Goal: Information Seeking & Learning: Find specific fact

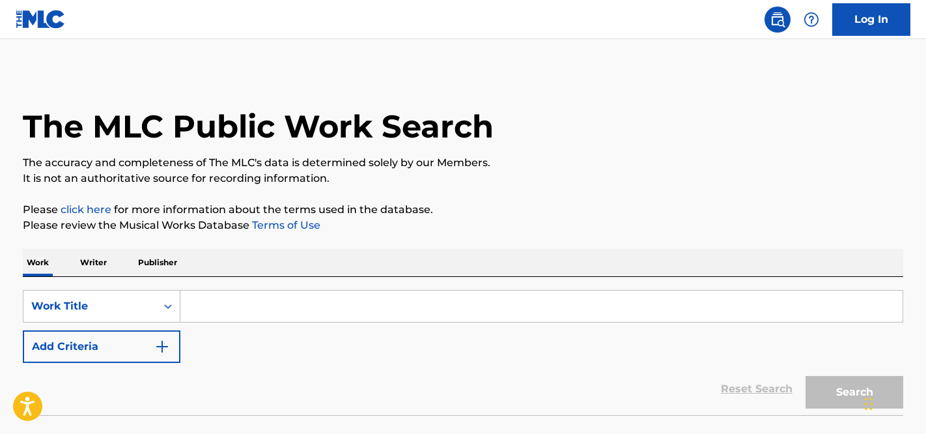
click at [194, 306] on input "Search Form" at bounding box center [541, 305] width 722 height 31
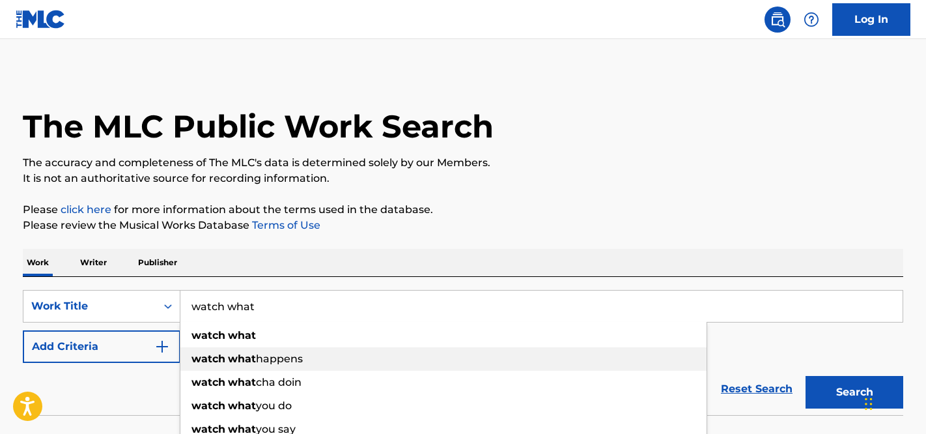
type input "watch what"
click at [240, 357] on strong "what" at bounding box center [242, 358] width 28 height 12
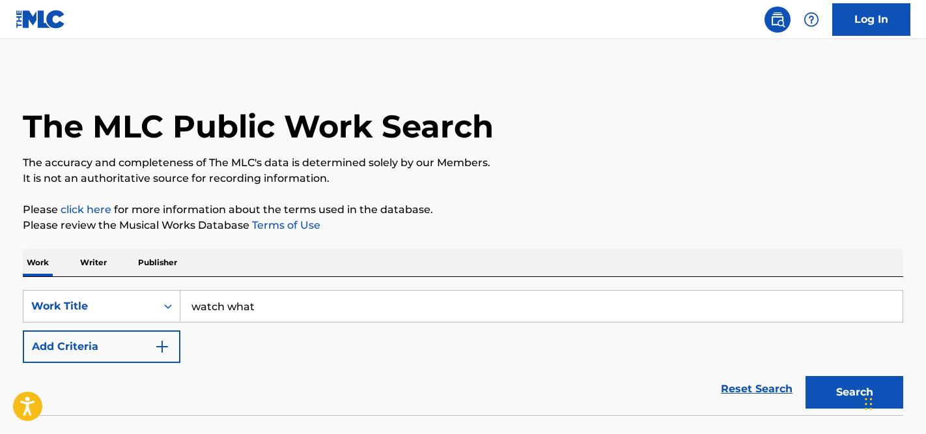
click at [148, 351] on button "Add Criteria" at bounding box center [102, 346] width 158 height 33
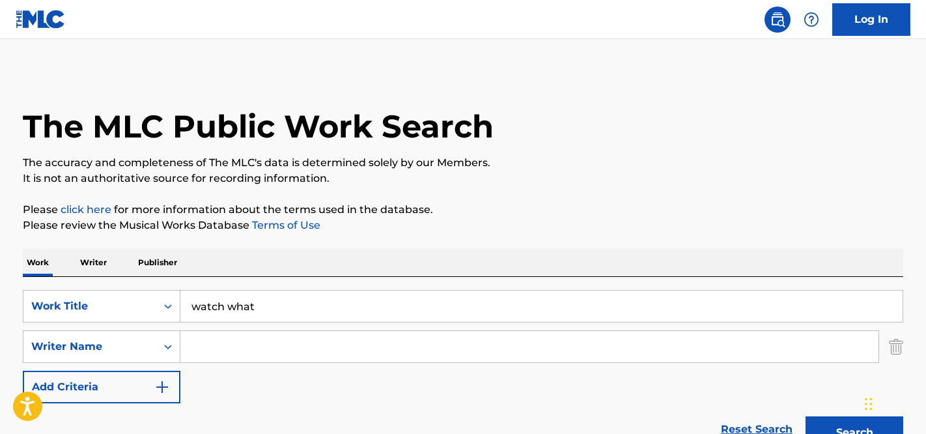
click at [196, 340] on input "Search Form" at bounding box center [529, 346] width 698 height 31
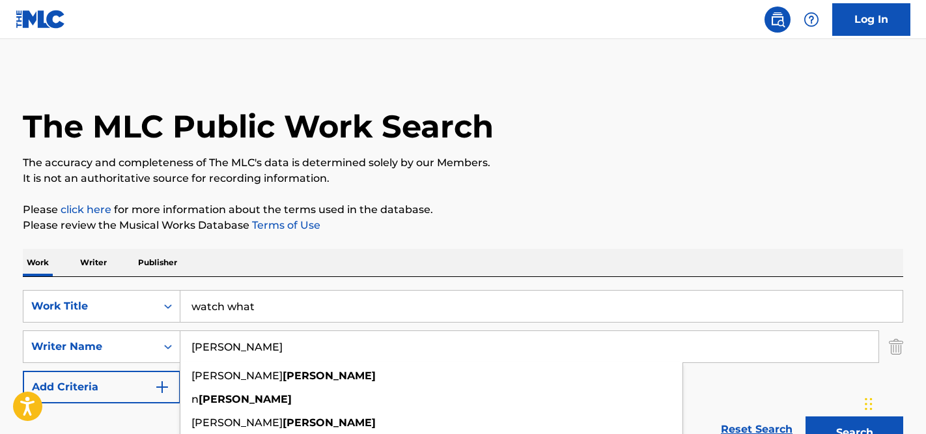
type input "[PERSON_NAME]"
click at [805, 416] on button "Search" at bounding box center [854, 432] width 98 height 33
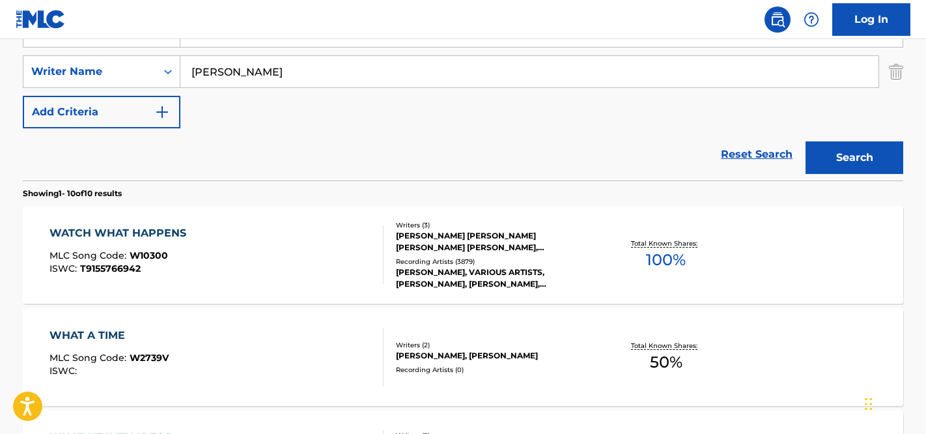
scroll to position [283, 0]
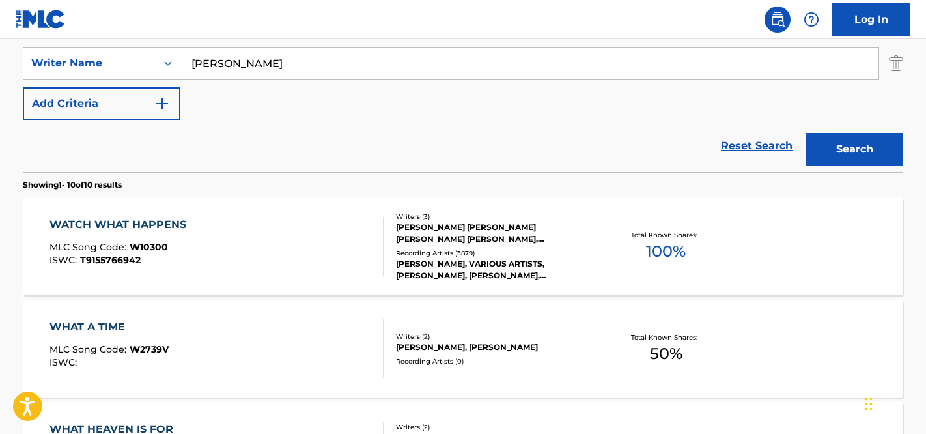
click at [321, 223] on div "WATCH WHAT HAPPENS MLC Song Code : W10300 ISWC : T9155766942" at bounding box center [216, 246] width 335 height 59
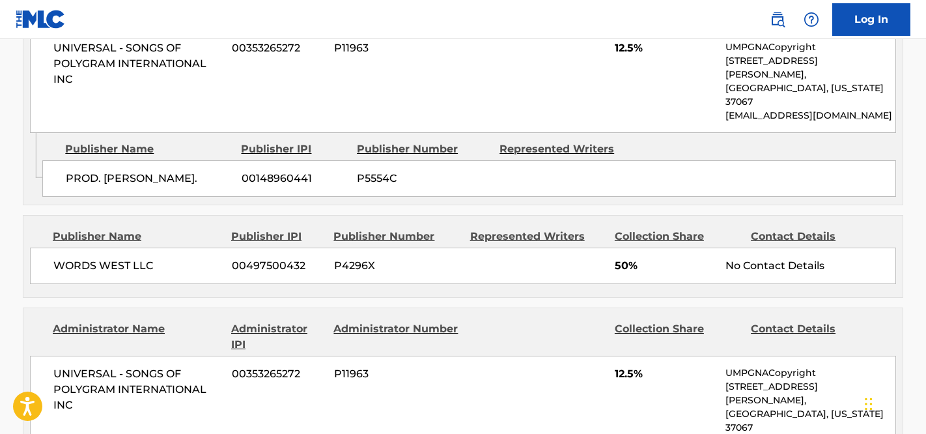
scroll to position [1080, 0]
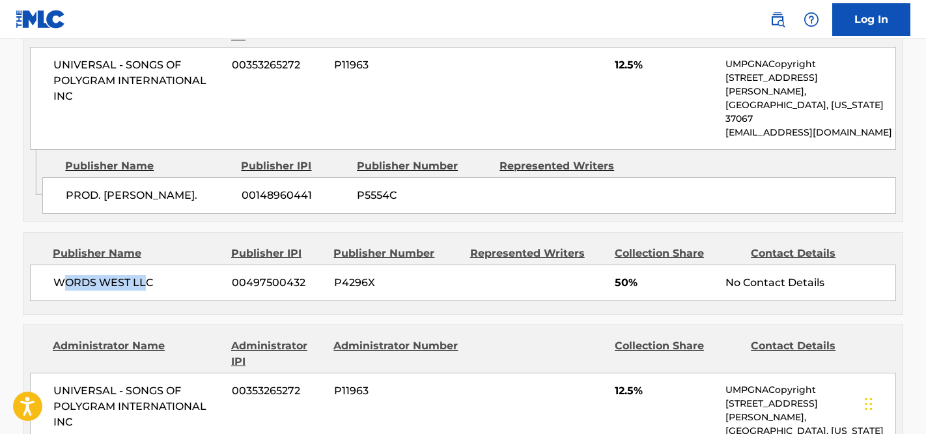
drag, startPoint x: 59, startPoint y: 206, endPoint x: 145, endPoint y: 207, distance: 86.6
click at [145, 275] on span "WORDS WEST LLC" at bounding box center [137, 283] width 169 height 16
click at [148, 275] on span "WORDS WEST LLC" at bounding box center [137, 283] width 169 height 16
drag, startPoint x: 153, startPoint y: 210, endPoint x: 52, endPoint y: 208, distance: 100.9
click at [52, 264] on div "WORDS WEST LLC [PHONE_NUMBER] P4296X 50% No Contact Details" at bounding box center [463, 282] width 866 height 36
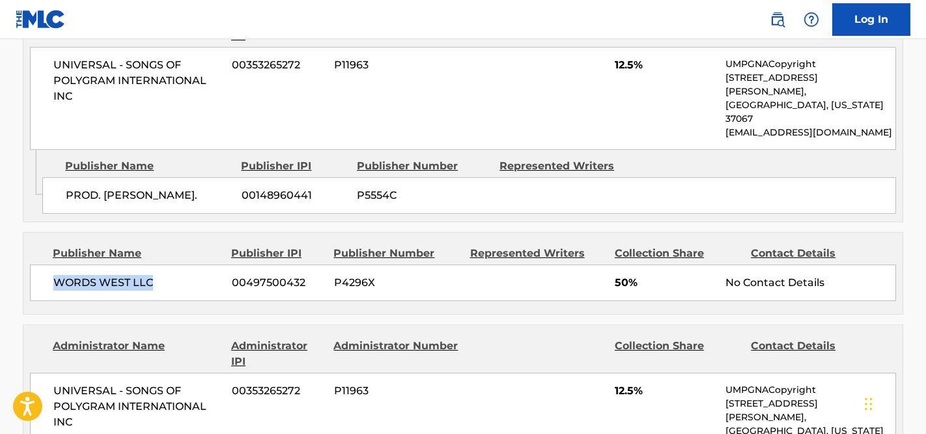
copy span "WORDS WEST LLC"
click at [455, 383] on span "P11963" at bounding box center [397, 391] width 126 height 16
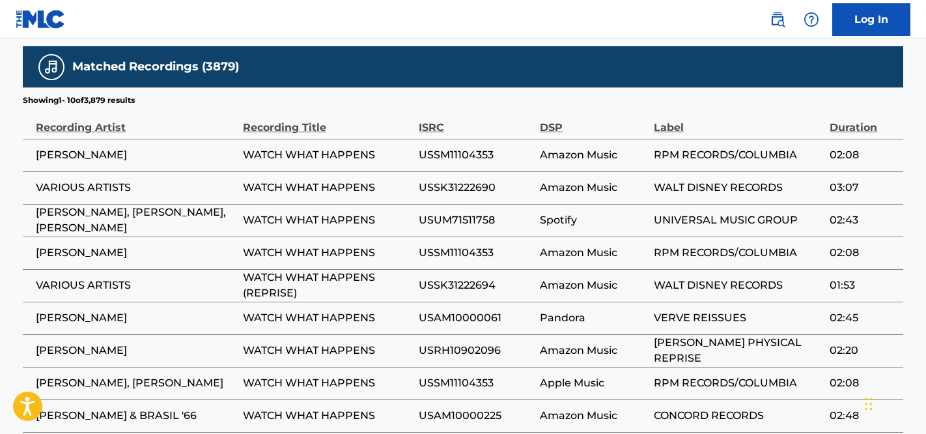
scroll to position [1618, 0]
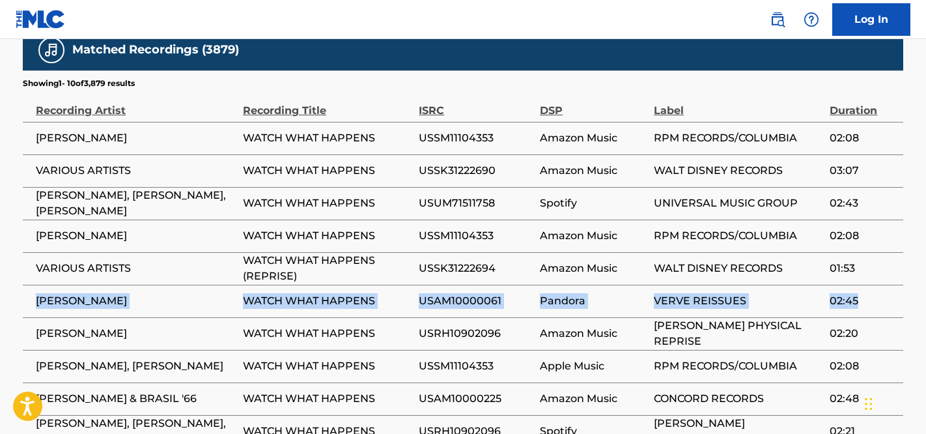
drag, startPoint x: 38, startPoint y: 198, endPoint x: 855, endPoint y: 204, distance: 817.1
click at [855, 284] on tr "[PERSON_NAME] WATCH WHAT HAPPENS USAM10000061 Pandora VERVE REISSUES 02:45" at bounding box center [463, 300] width 880 height 33
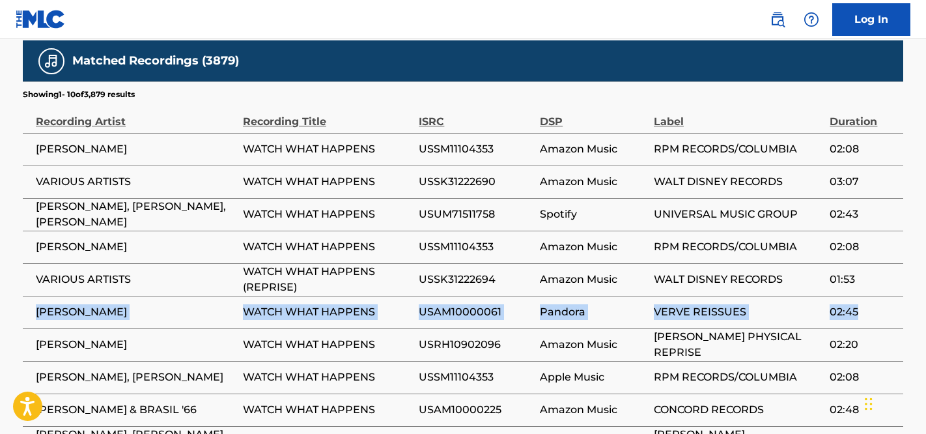
scroll to position [1615, 0]
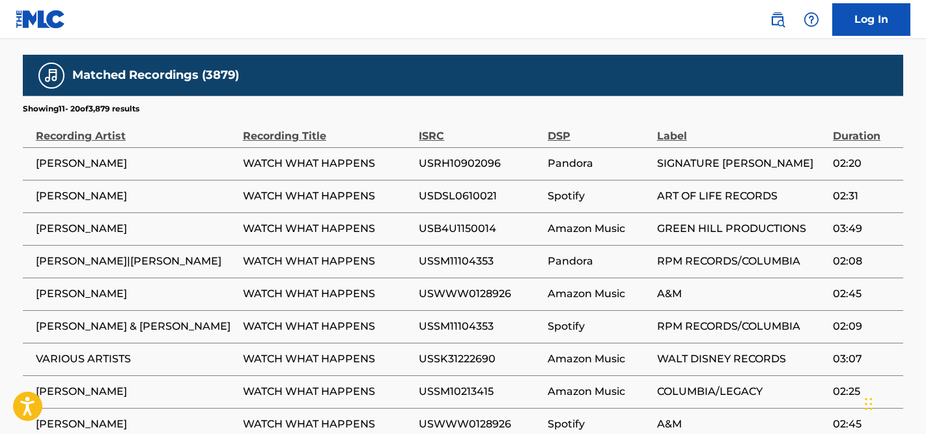
scroll to position [1609, 0]
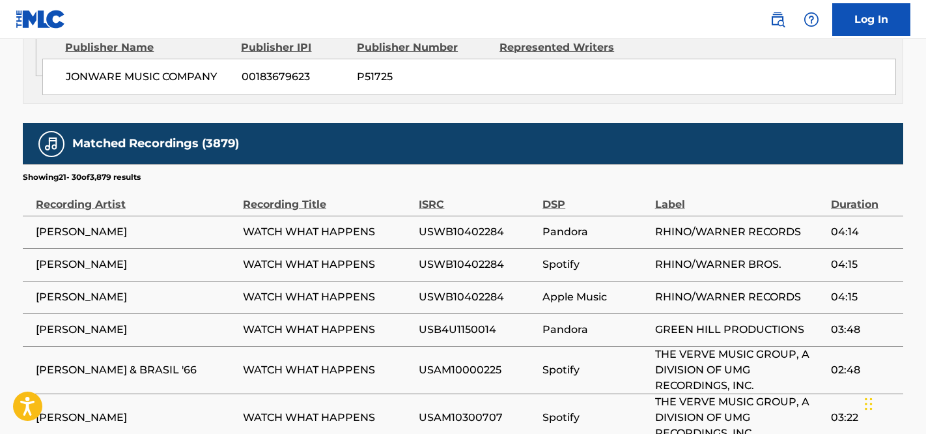
scroll to position [1657, 0]
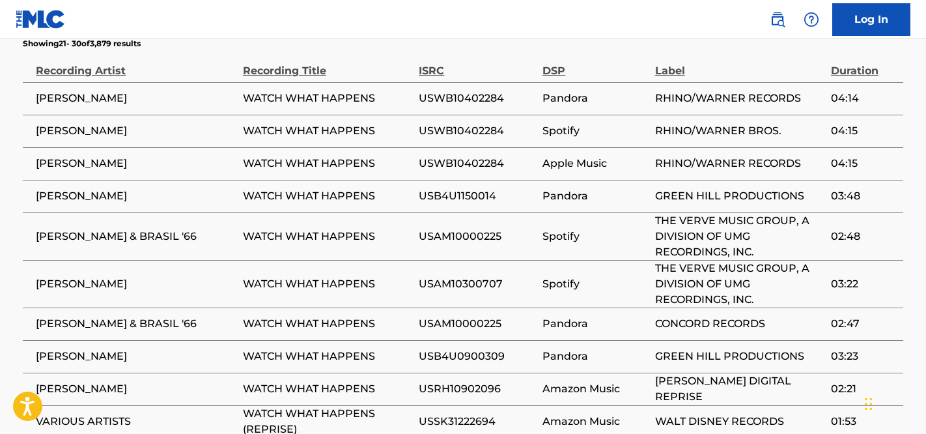
scroll to position [283, 0]
